Goal: Transaction & Acquisition: Book appointment/travel/reservation

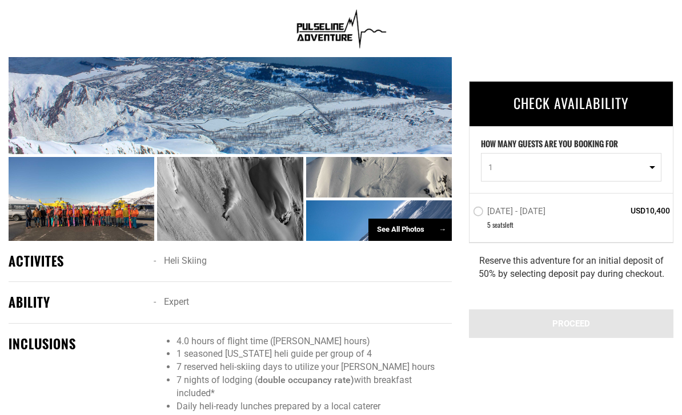
scroll to position [622, 0]
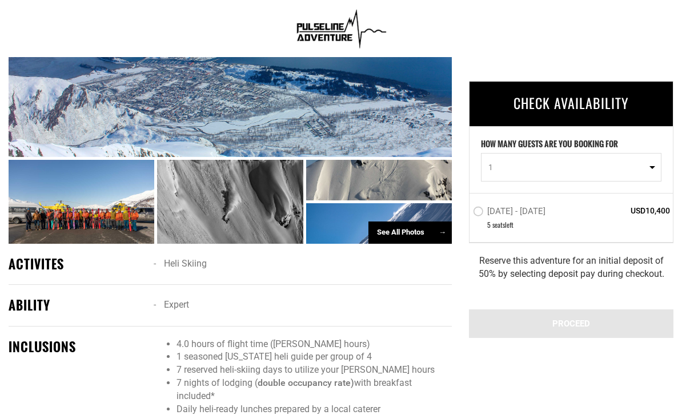
click at [175, 227] on div at bounding box center [230, 202] width 146 height 84
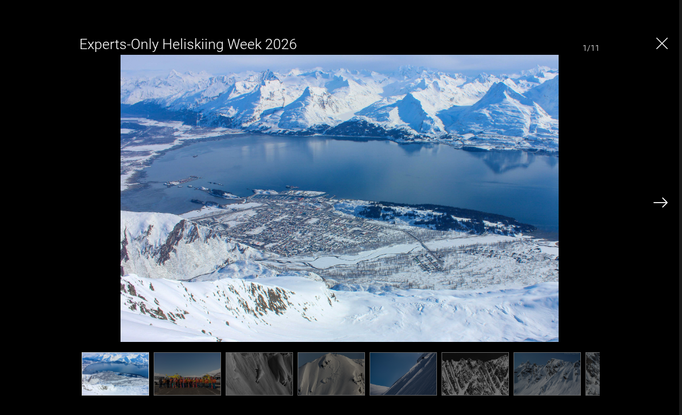
click at [665, 211] on div at bounding box center [661, 202] width 14 height 19
click at [665, 208] on img at bounding box center [661, 203] width 14 height 10
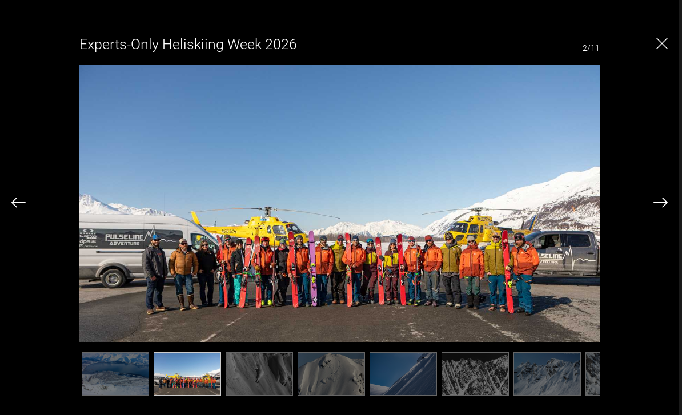
click at [662, 208] on img at bounding box center [661, 203] width 14 height 10
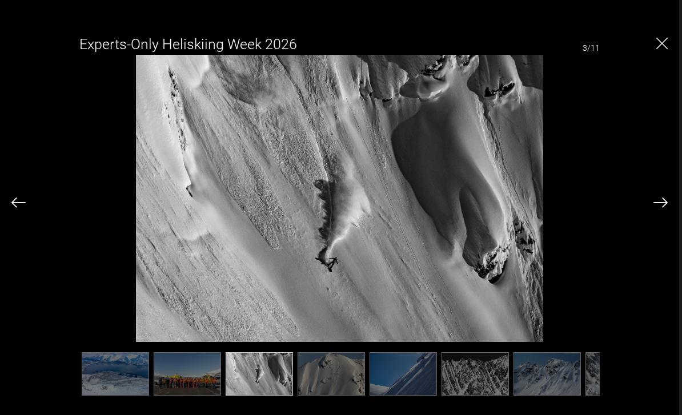
click at [656, 208] on img at bounding box center [661, 203] width 14 height 10
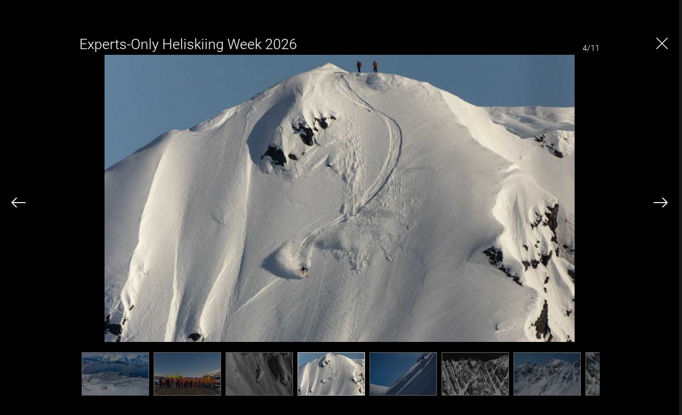
click at [655, 208] on img at bounding box center [661, 203] width 14 height 10
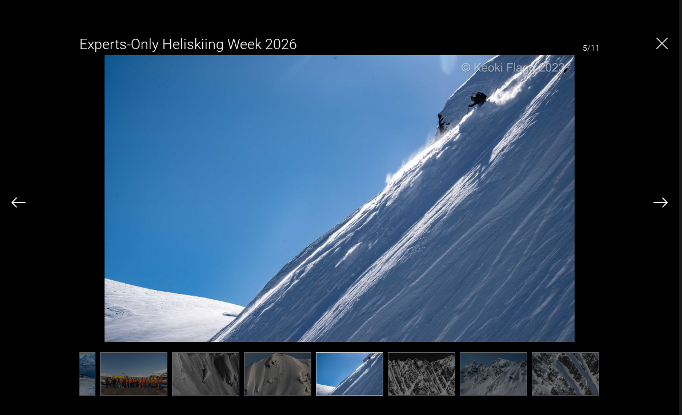
scroll to position [0, 57]
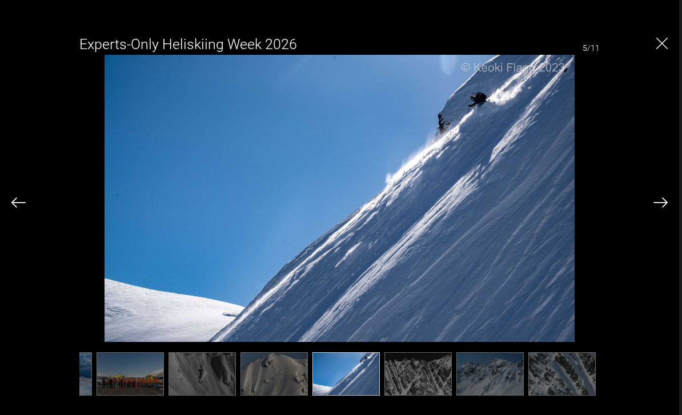
click at [660, 208] on img at bounding box center [661, 203] width 14 height 10
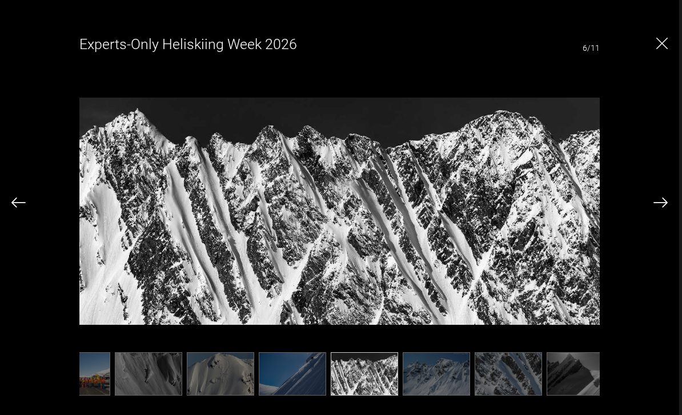
scroll to position [0, 114]
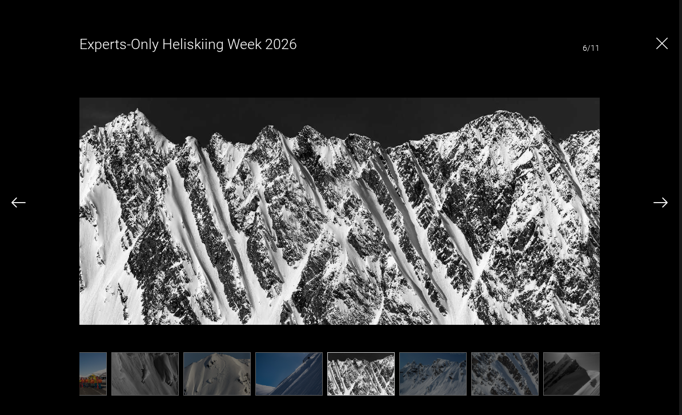
click at [325, 230] on img at bounding box center [339, 212] width 520 height 314
click at [13, 207] on img at bounding box center [18, 203] width 14 height 10
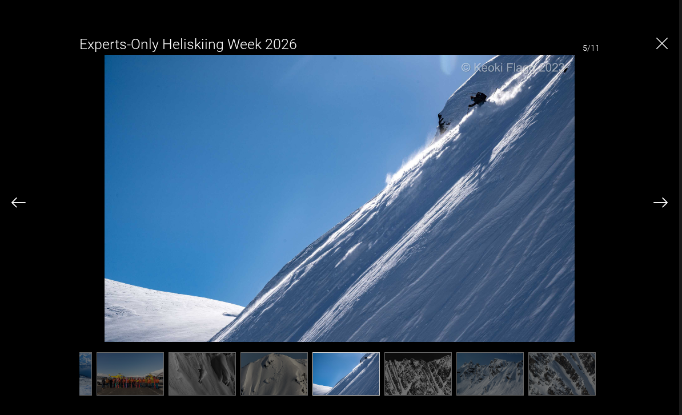
click at [11, 202] on img at bounding box center [18, 203] width 14 height 10
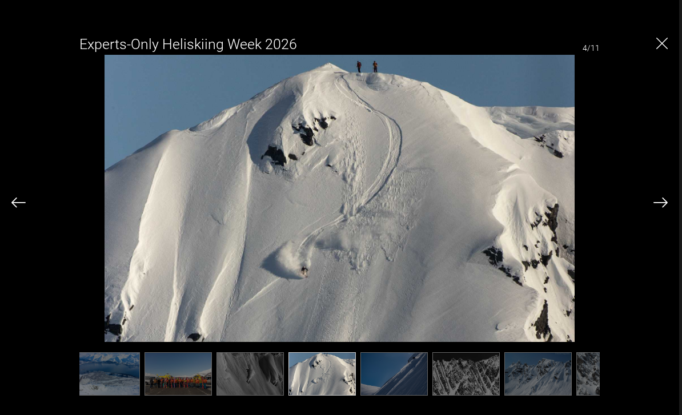
scroll to position [0, 0]
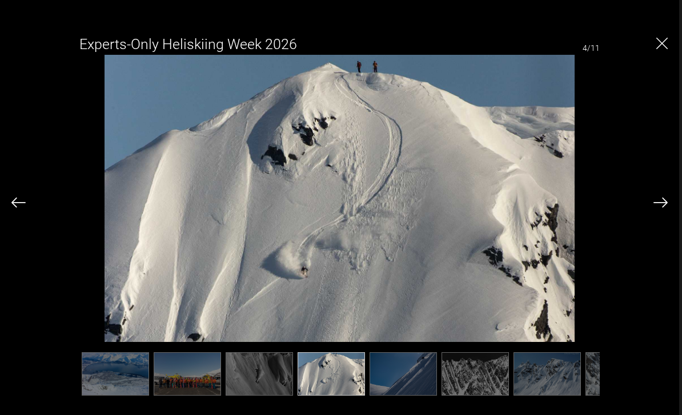
click at [659, 203] on img at bounding box center [661, 203] width 14 height 10
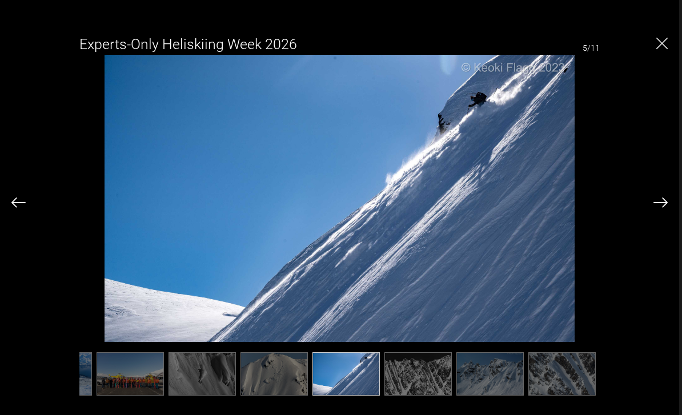
click at [654, 202] on img at bounding box center [661, 203] width 14 height 10
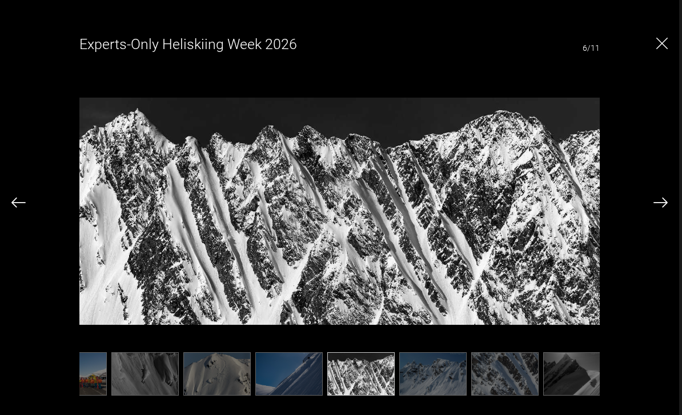
click at [660, 204] on img at bounding box center [661, 203] width 14 height 10
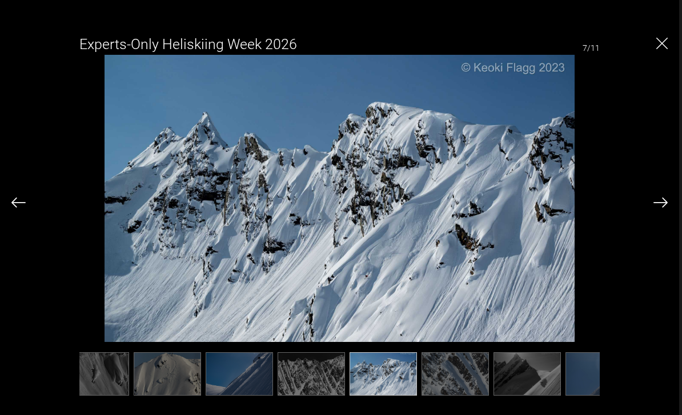
scroll to position [0, 171]
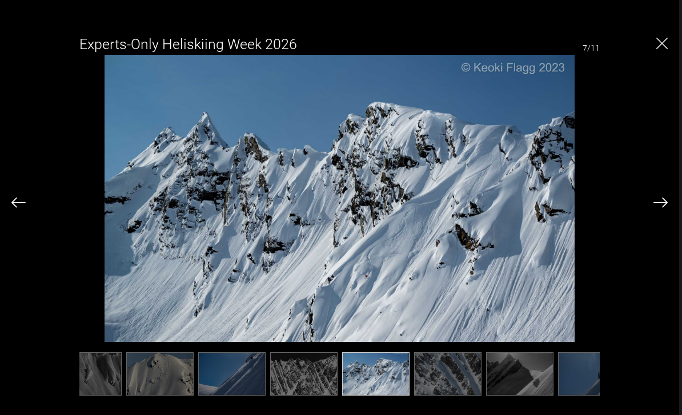
click at [658, 201] on img at bounding box center [661, 203] width 14 height 10
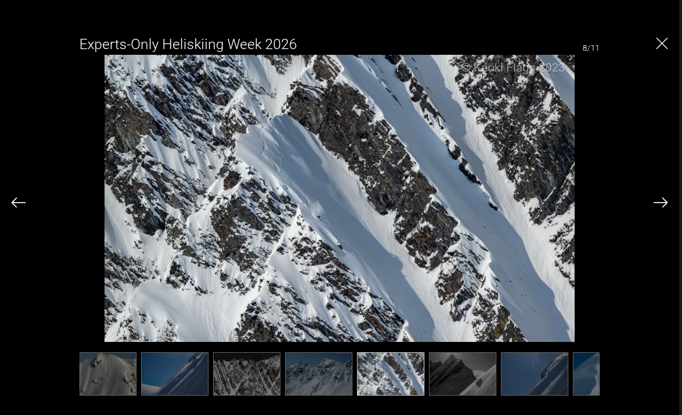
scroll to position [627, 0]
click at [663, 199] on img at bounding box center [661, 203] width 14 height 10
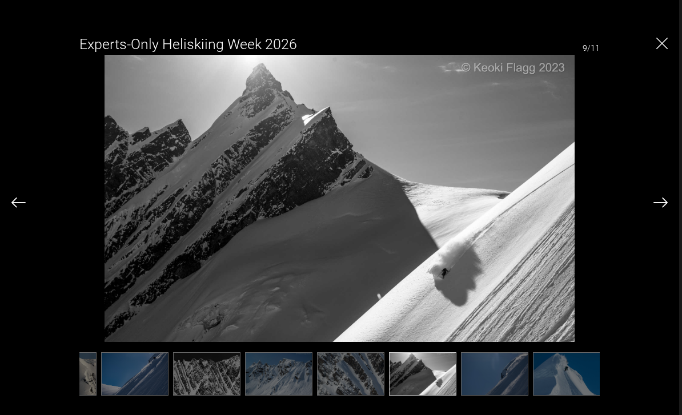
scroll to position [0, 271]
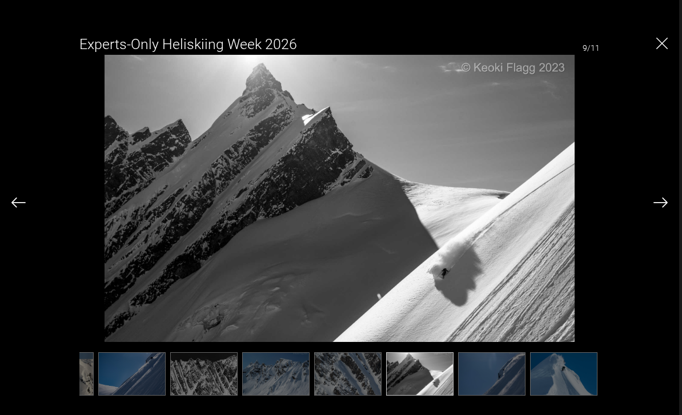
click at [658, 201] on img at bounding box center [661, 203] width 14 height 10
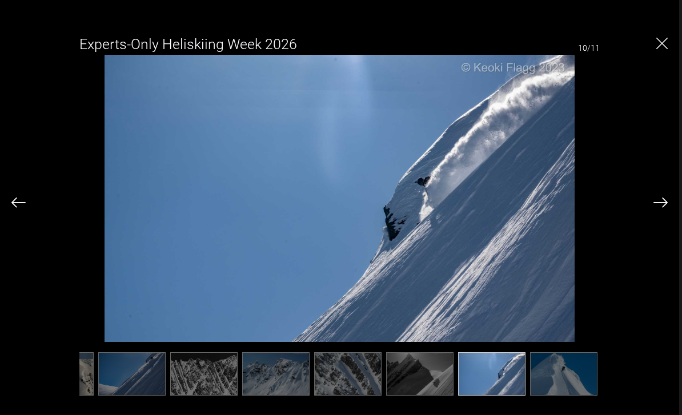
click at [659, 207] on img at bounding box center [661, 203] width 14 height 10
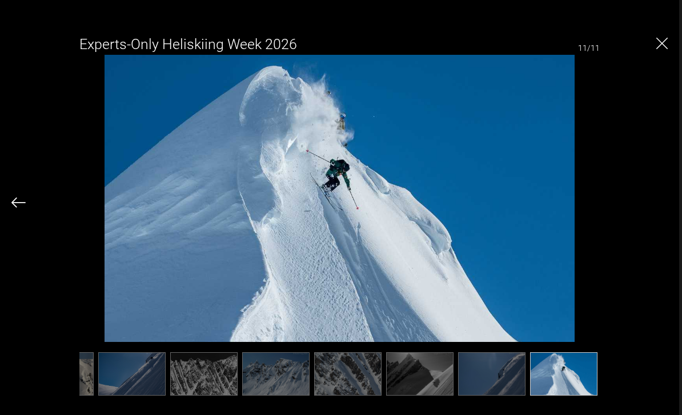
click at [649, 205] on div "Experts-Only Heliskiing Week 2026 11/11" at bounding box center [339, 211] width 656 height 370
click at [657, 48] on img "Close" at bounding box center [661, 43] width 11 height 11
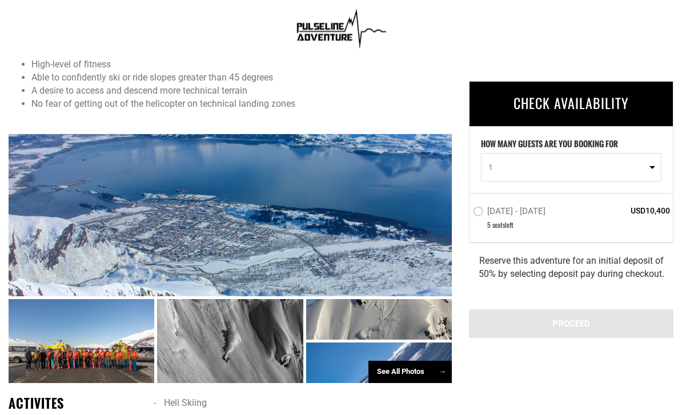
scroll to position [478, 0]
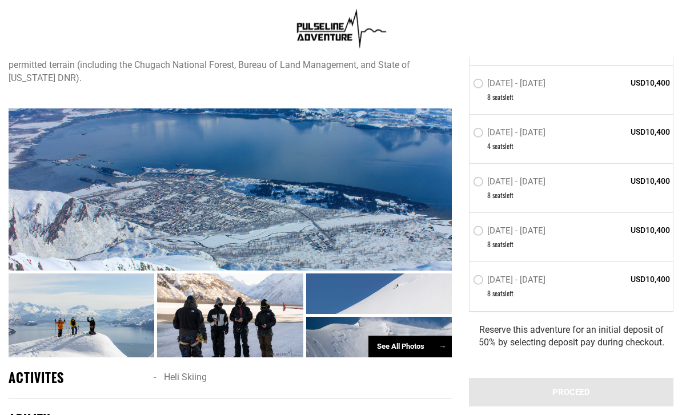
scroll to position [560, 0]
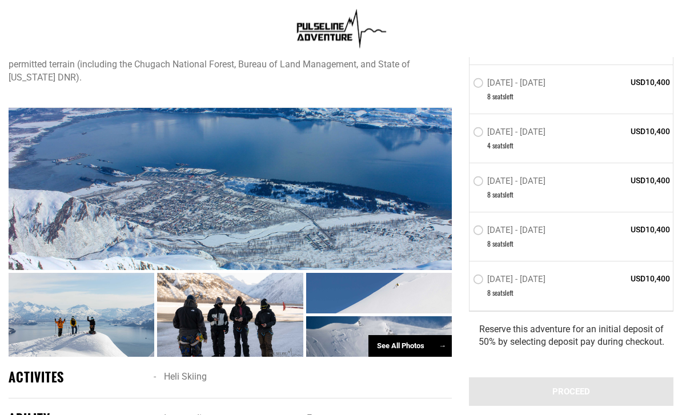
click at [392, 351] on div "See All Photos →" at bounding box center [409, 347] width 83 height 22
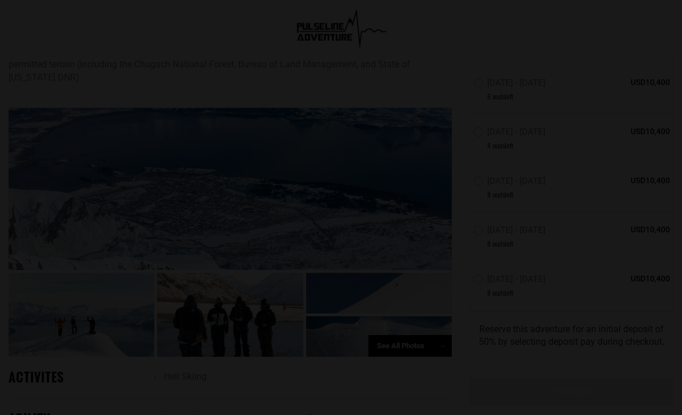
scroll to position [561, 0]
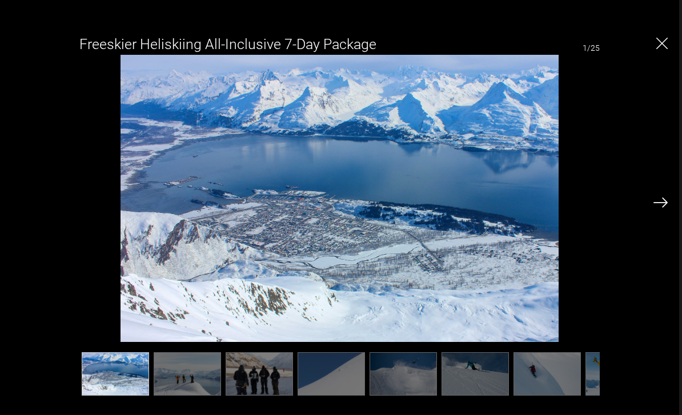
click at [663, 208] on img at bounding box center [661, 203] width 14 height 10
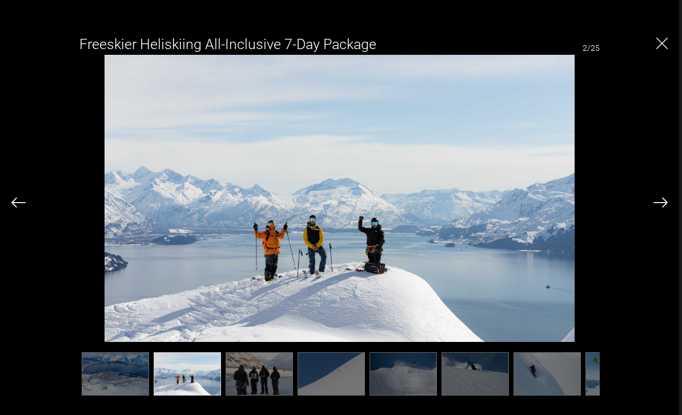
click at [666, 208] on img at bounding box center [661, 203] width 14 height 10
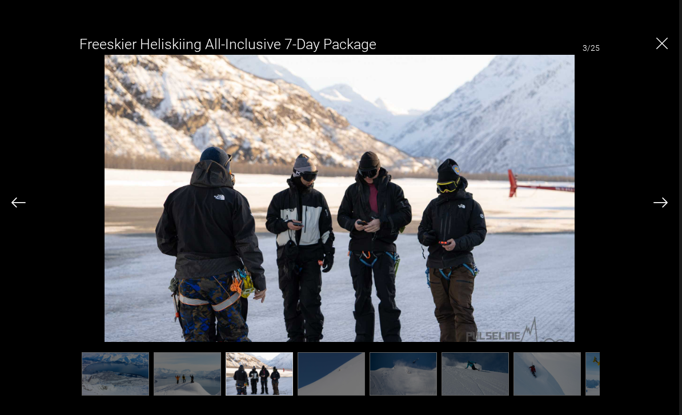
click at [662, 208] on img at bounding box center [661, 203] width 14 height 10
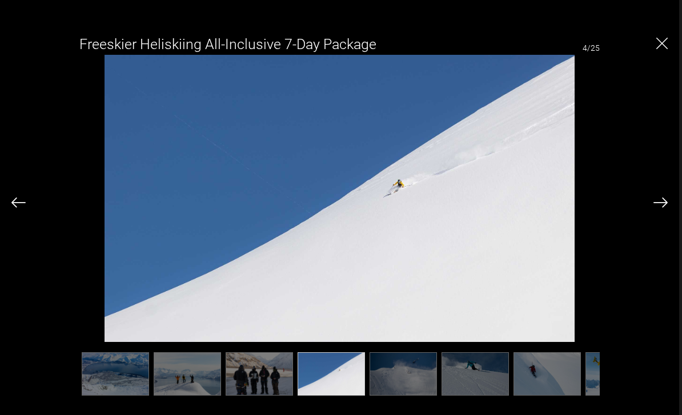
scroll to position [720, 0]
click at [666, 208] on img at bounding box center [661, 203] width 14 height 10
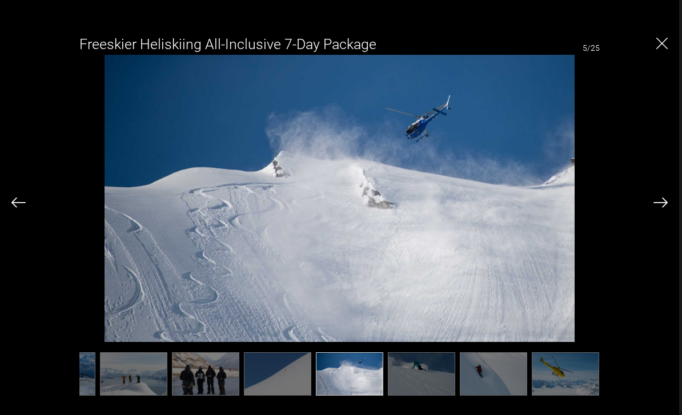
scroll to position [0, 57]
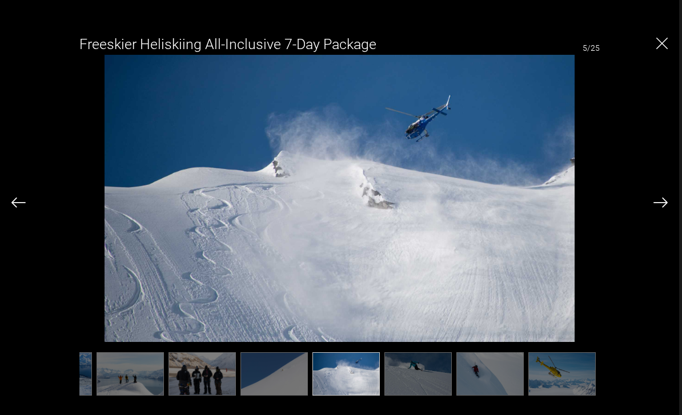
click at [654, 208] on img at bounding box center [661, 203] width 14 height 10
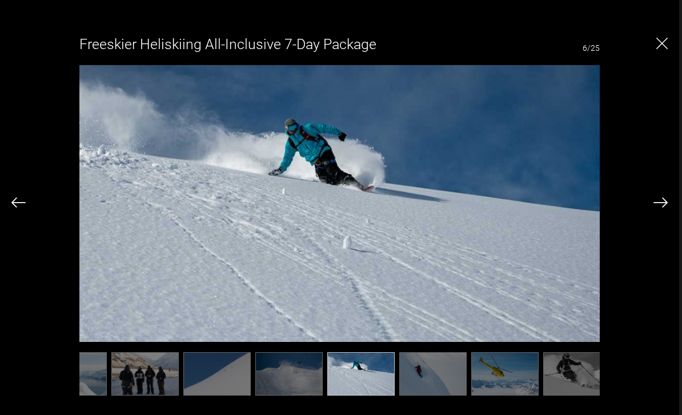
click at [656, 208] on img at bounding box center [661, 203] width 14 height 10
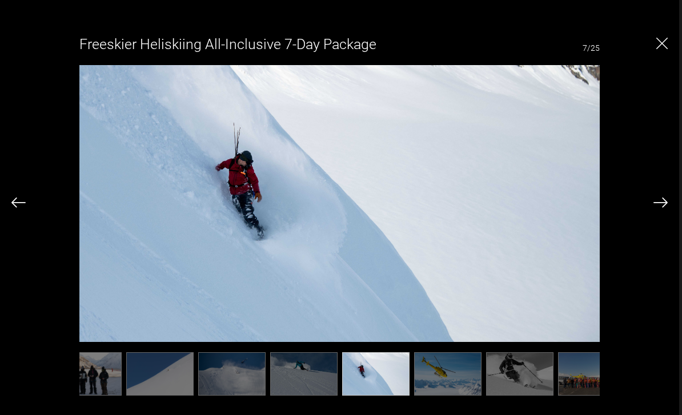
click at [657, 208] on img at bounding box center [661, 203] width 14 height 10
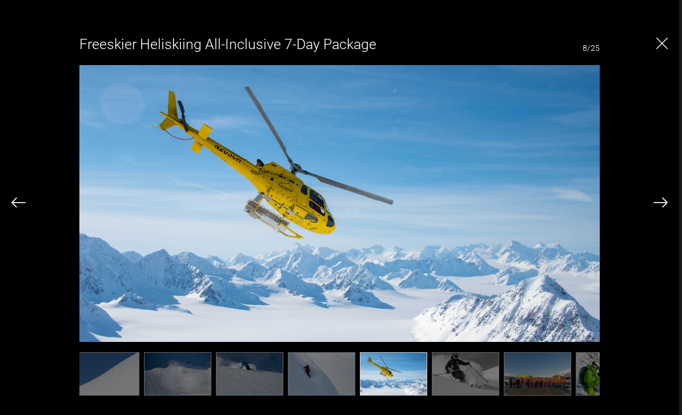
scroll to position [0, 229]
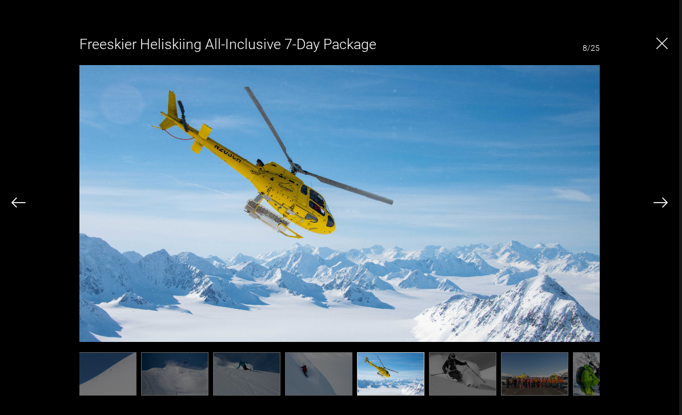
click at [660, 43] on img "Close" at bounding box center [661, 43] width 11 height 11
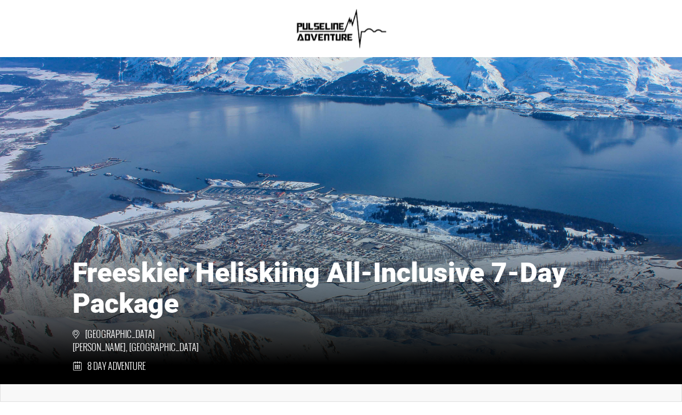
scroll to position [0, 0]
